Goal: Task Accomplishment & Management: Complete application form

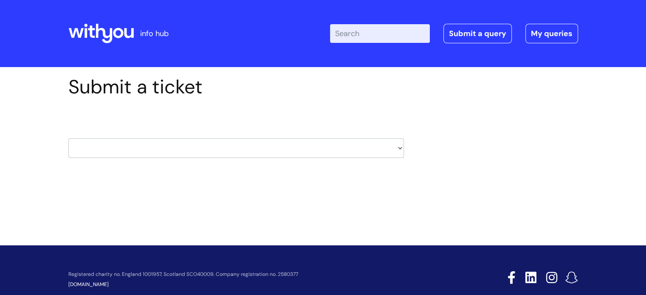
click at [377, 146] on select "HR / People IT and Support Clinical Drug Alerts Finance Accounts Data Support T…" at bounding box center [236, 149] width 336 height 20
select select "learning_and_development"
click at [68, 139] on select "HR / People IT and Support Clinical Drug Alerts Finance Accounts Data Support T…" at bounding box center [236, 149] width 336 height 20
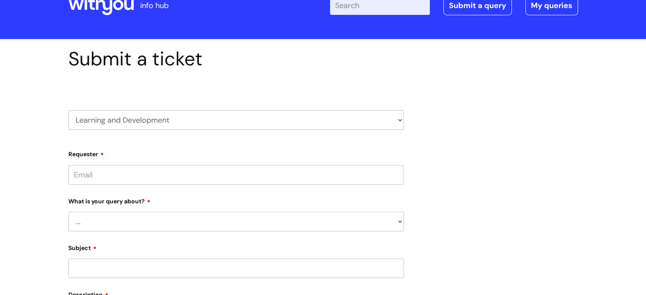
scroll to position [42, 0]
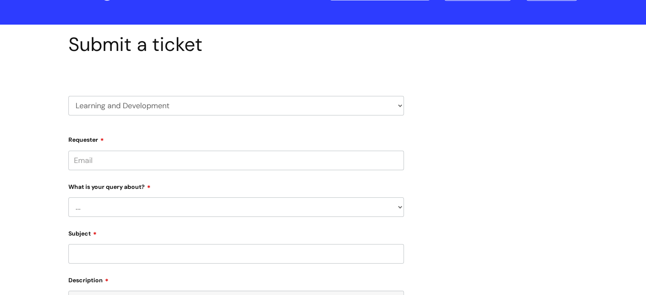
click at [342, 161] on input "Requester" at bounding box center [236, 161] width 336 height 20
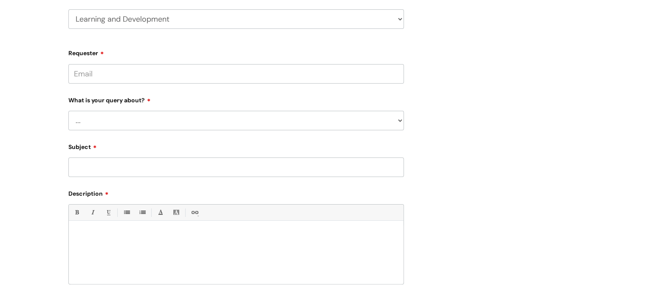
scroll to position [127, 0]
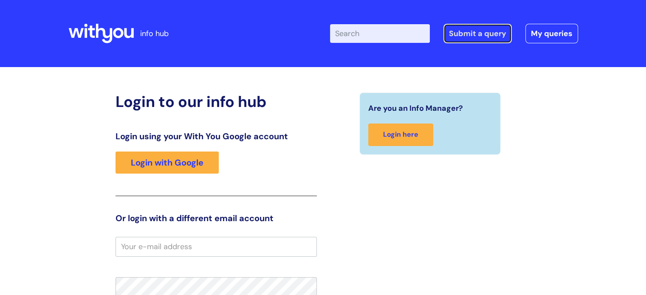
click at [489, 35] on link "Submit a query" at bounding box center [478, 34] width 68 height 20
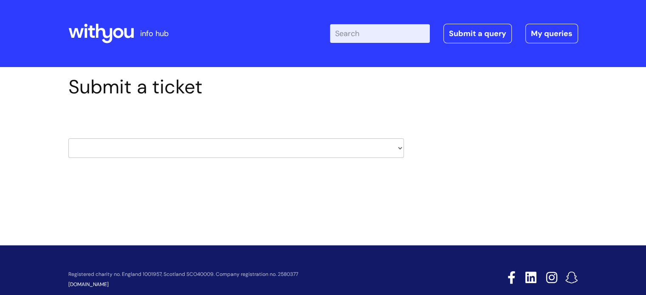
click at [395, 148] on select "HR / People IT and Support Clinical Drug Alerts Finance Accounts Data Support T…" at bounding box center [236, 149] width 336 height 20
select select "learning_and_development"
click at [68, 139] on select "HR / People IT and Support Clinical Drug Alerts Finance Accounts Data Support T…" at bounding box center [236, 149] width 336 height 20
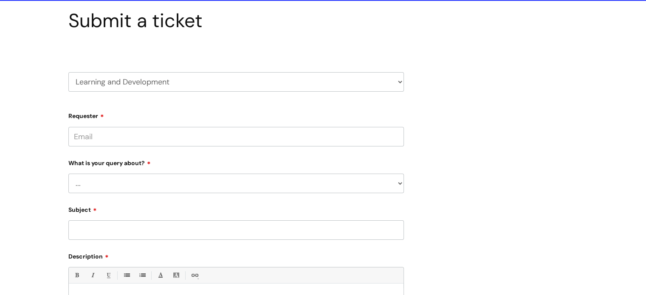
scroll to position [85, 0]
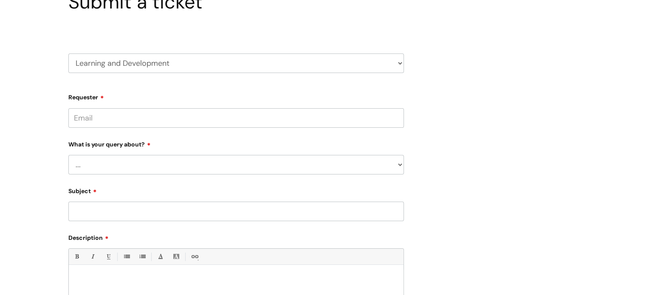
click at [165, 119] on input "Requester" at bounding box center [236, 118] width 336 height 20
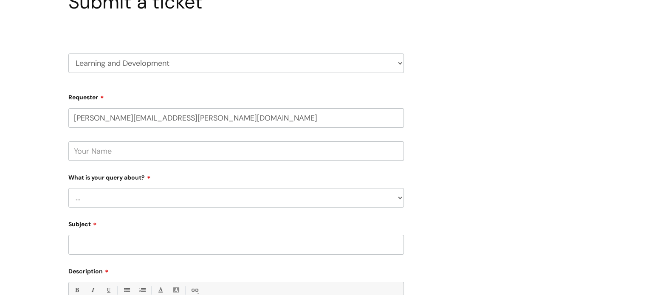
type input "[PERSON_NAME][EMAIL_ADDRESS][PERSON_NAME][DOMAIN_NAME]"
click at [303, 150] on input "text" at bounding box center [236, 151] width 336 height 20
type input "[PERSON_NAME]"
click at [258, 203] on select "... Question about a training course or session booking Ask about apprenticeshi…" at bounding box center [236, 198] width 336 height 20
select select "Question about mandatory or required training"
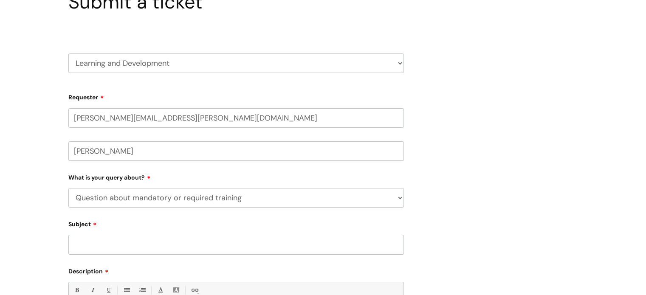
click at [68, 188] on select "... Question about a training course or session booking Ask about apprenticeshi…" at bounding box center [236, 198] width 336 height 20
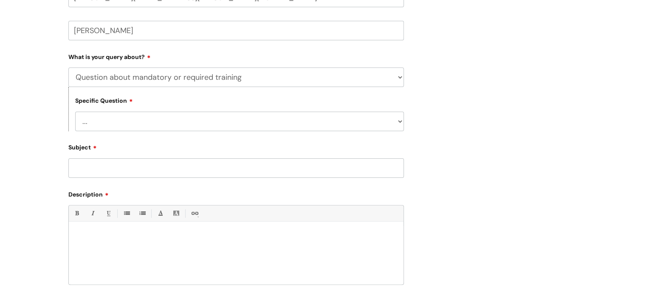
scroll to position [212, 0]
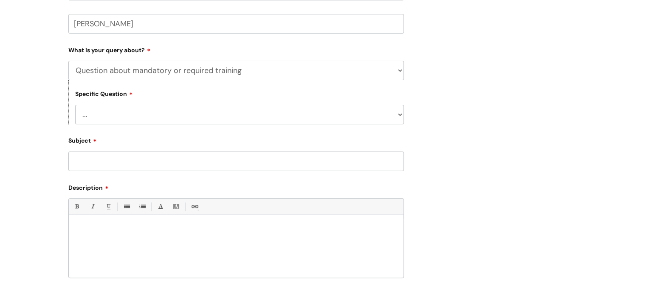
click at [199, 113] on select "... Induction requirements Compliance deadlines Refresher schedule Mandatory tr…" at bounding box center [239, 115] width 329 height 20
select select "Mandatory training content query"
click at [75, 105] on select "... Induction requirements Compliance deadlines Refresher schedule Mandatory tr…" at bounding box center [239, 115] width 329 height 20
click at [144, 161] on input "Subject" at bounding box center [236, 162] width 336 height 20
type input "[PERSON_NAME]"
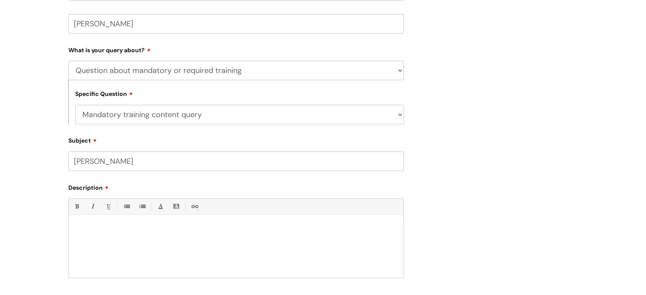
click at [142, 240] on div at bounding box center [236, 248] width 335 height 59
click at [167, 228] on p "Hi I have been sent a notification to omplete" at bounding box center [236, 230] width 322 height 8
click at [205, 232] on p "Hi I have been sent a notification to complete" at bounding box center [236, 230] width 322 height 8
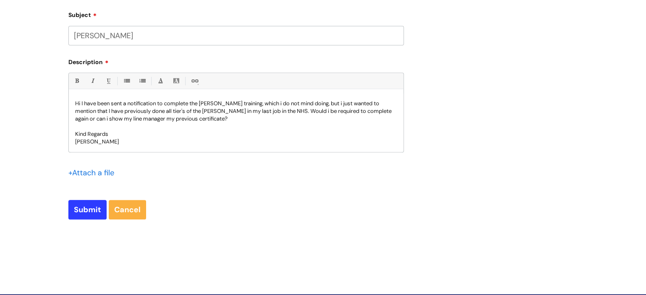
scroll to position [340, 0]
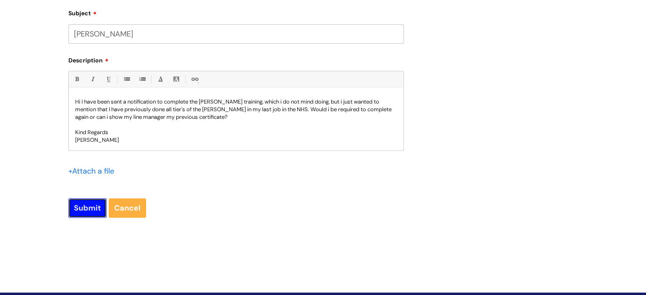
click at [94, 207] on input "Submit" at bounding box center [87, 208] width 38 height 20
type input "Please Wait..."
